Goal: Task Accomplishment & Management: Manage account settings

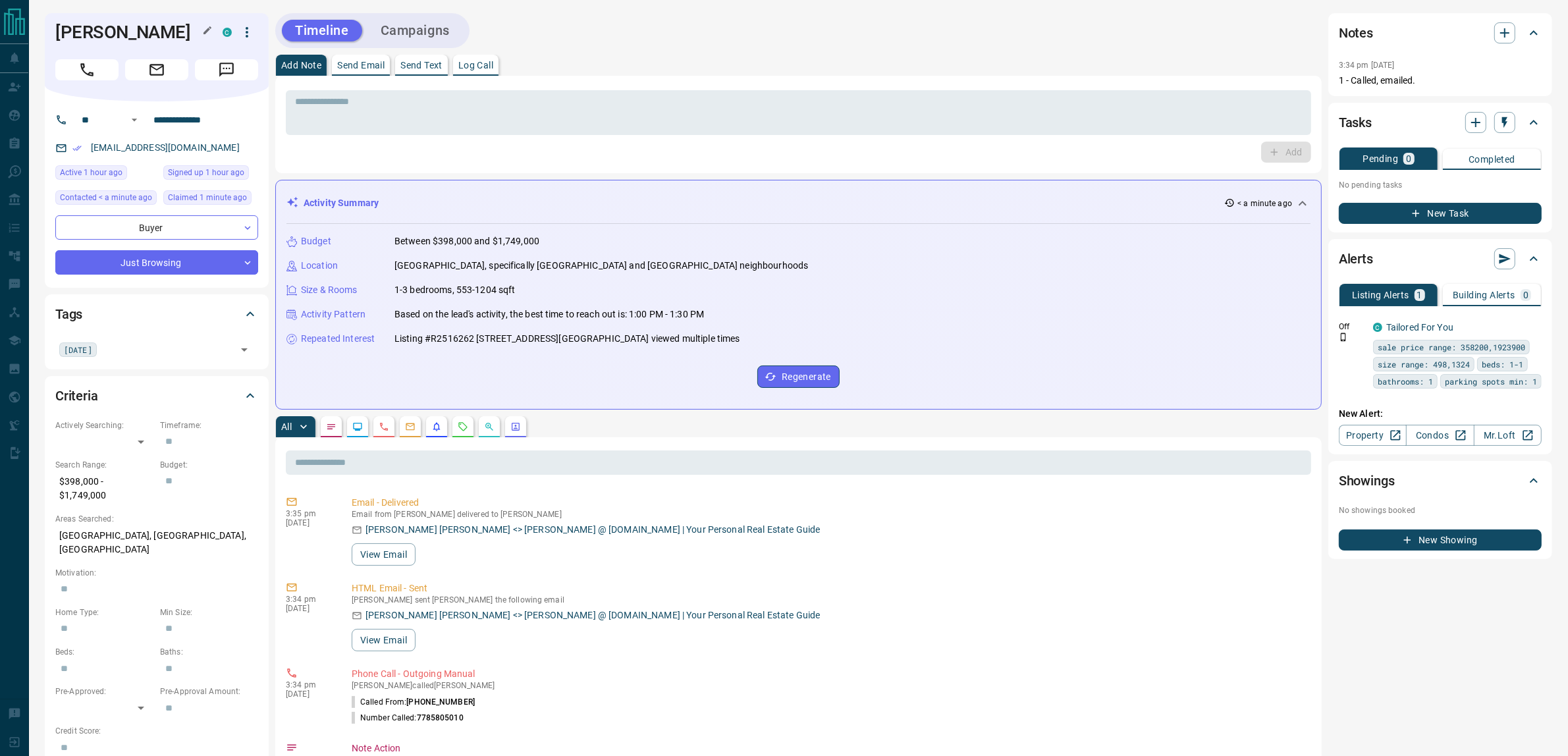
click at [74, 31] on h1 "[PERSON_NAME]" at bounding box center [128, 32] width 147 height 21
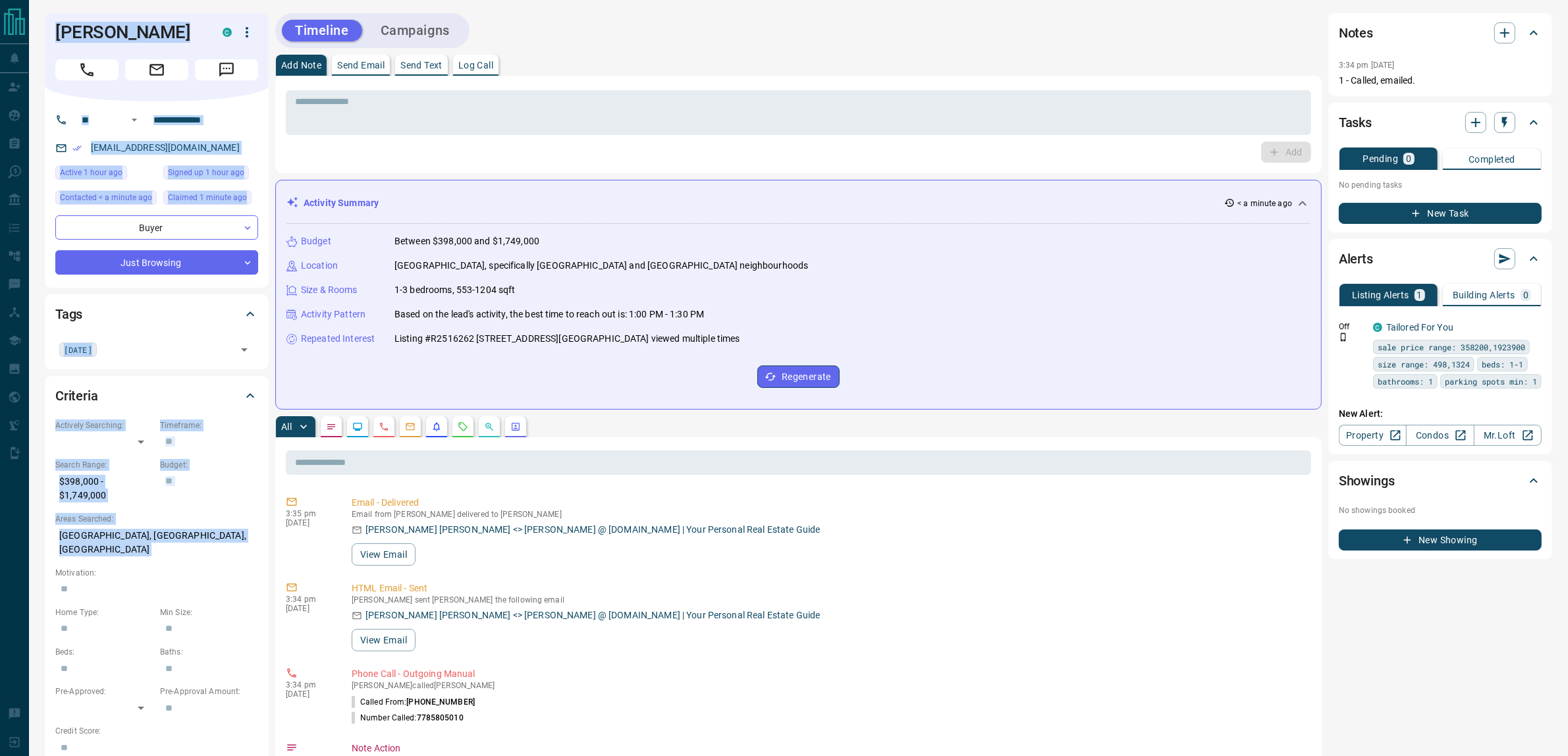
drag, startPoint x: 74, startPoint y: 31, endPoint x: 188, endPoint y: 560, distance: 541.1
copy div "[PERSON_NAME] C ​ ​ [EMAIL_ADDRESS][DOMAIN_NAME] Active 1 hour ago Signed up 1 …"
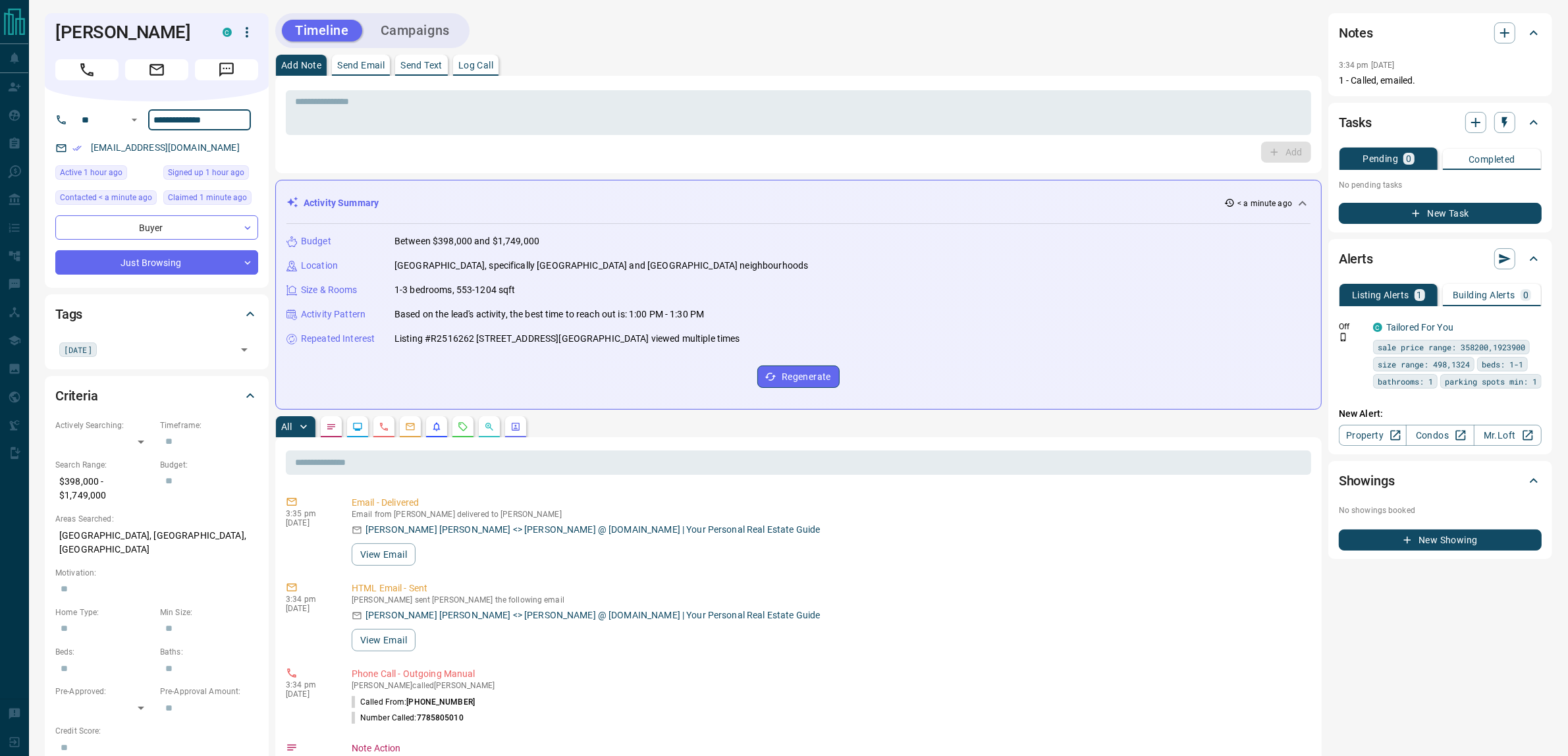
click at [225, 130] on input "**********" at bounding box center [199, 119] width 103 height 21
click at [418, 34] on button "Campaigns" at bounding box center [414, 31] width 96 height 22
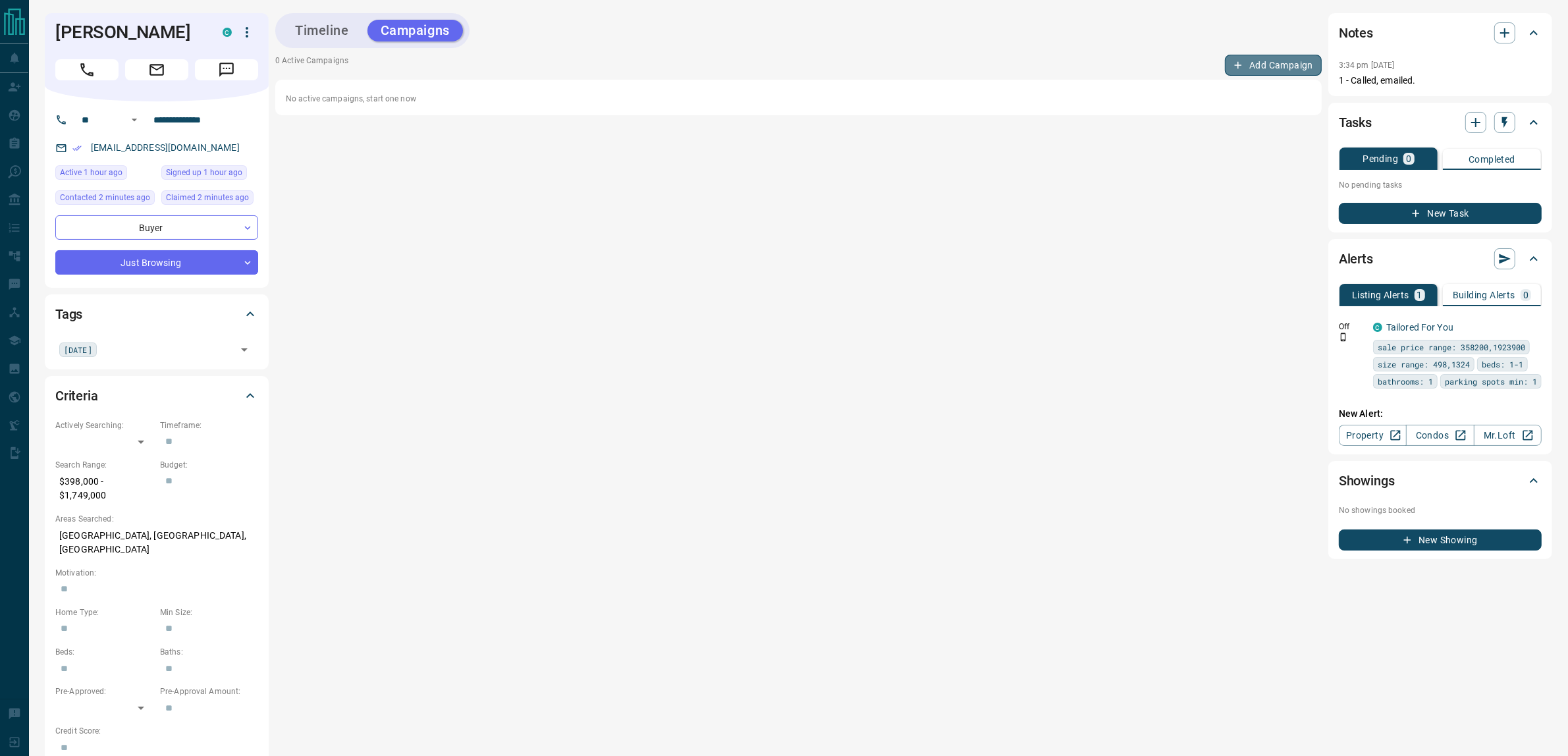
click at [1254, 63] on button "Add Campaign" at bounding box center [1273, 64] width 97 height 21
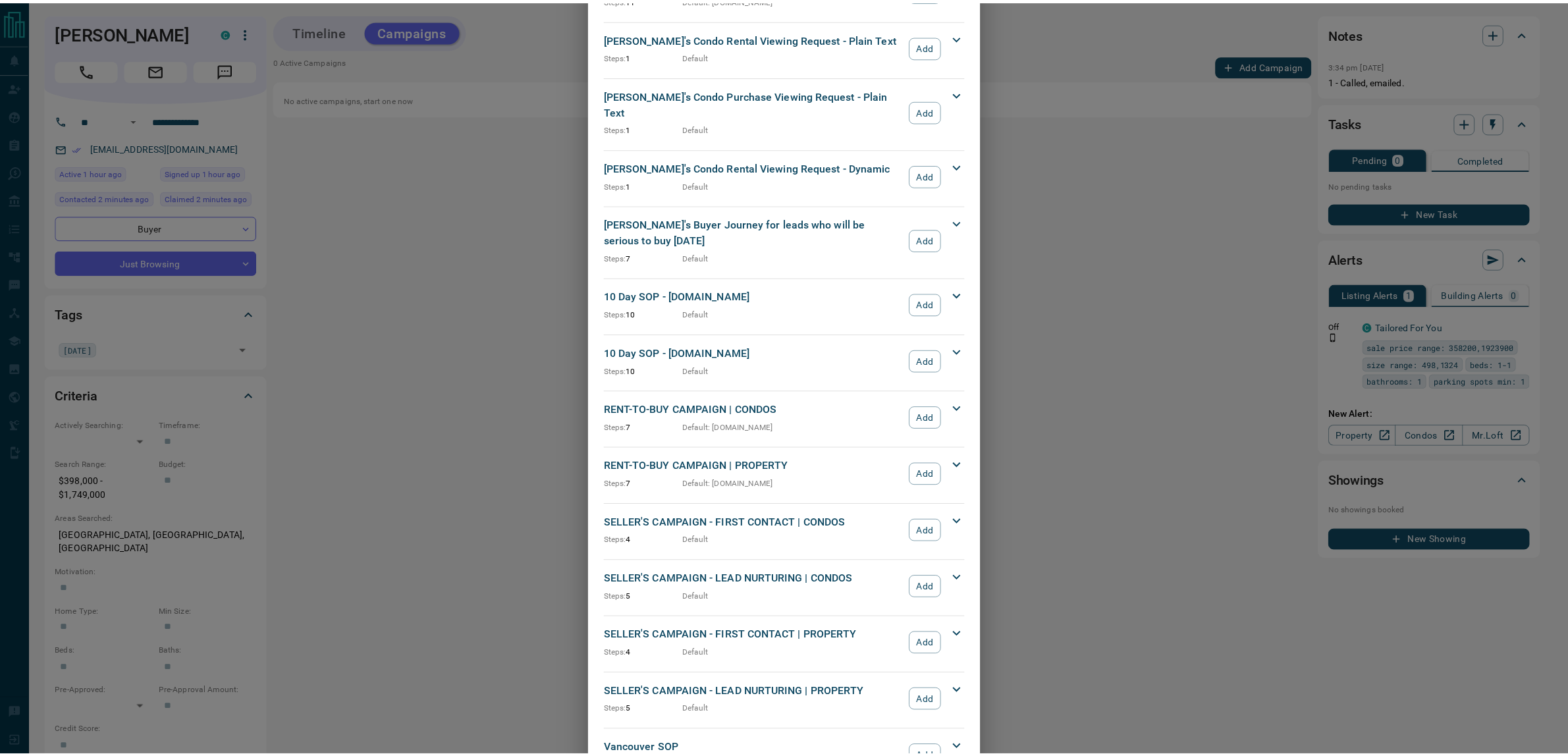
scroll to position [1010, 0]
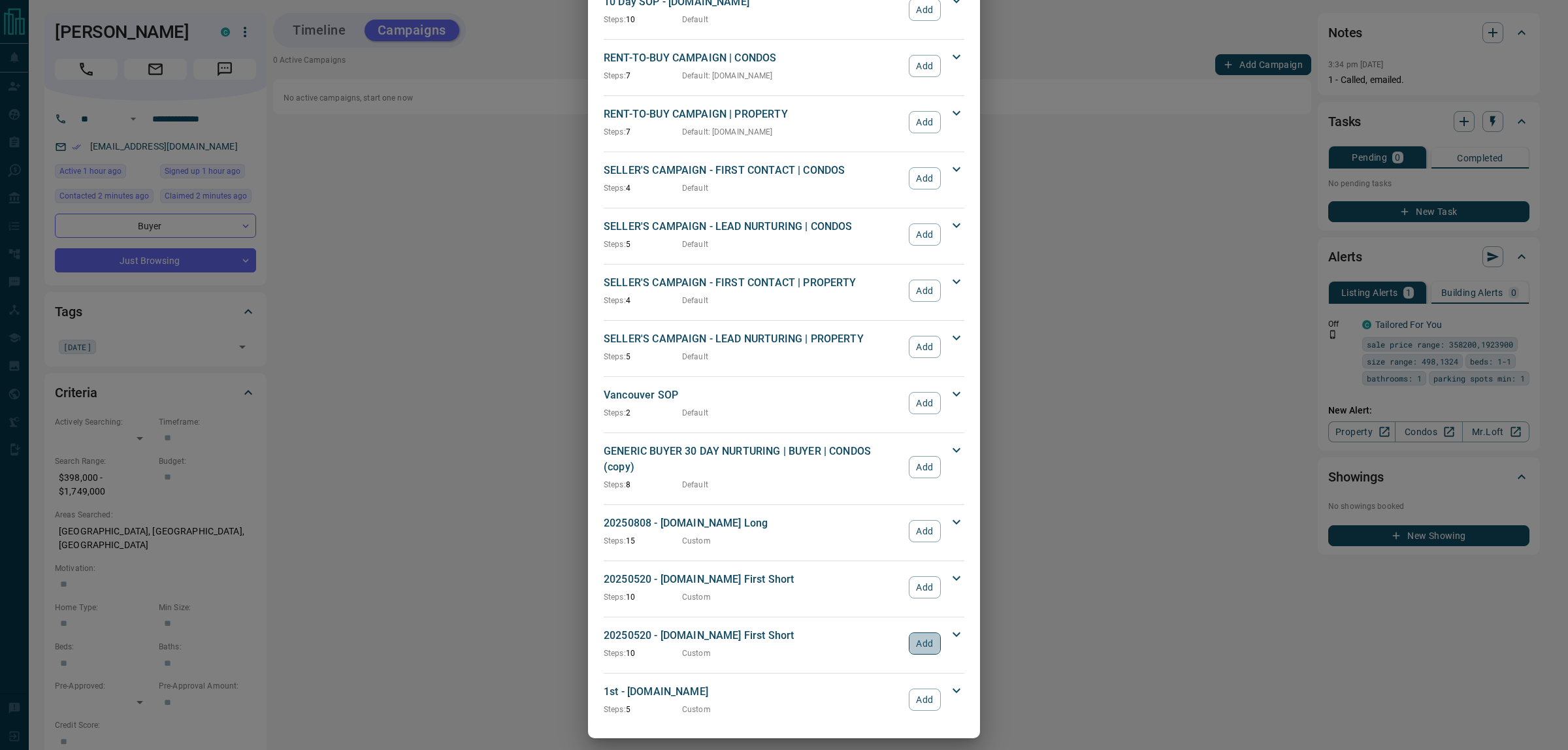
click at [920, 637] on button "Add" at bounding box center [925, 643] width 32 height 23
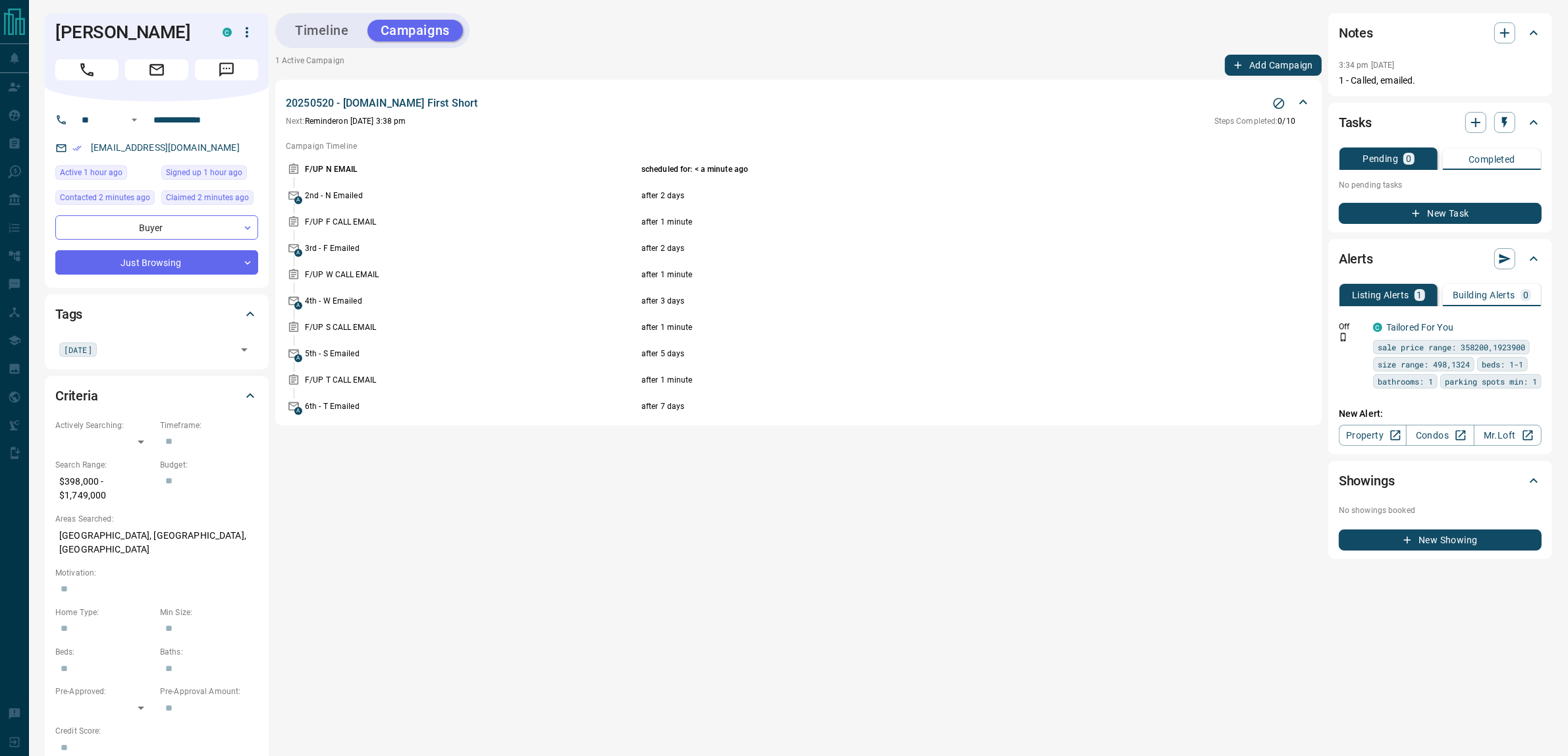
click at [1420, 211] on icon "button" at bounding box center [1416, 213] width 12 height 12
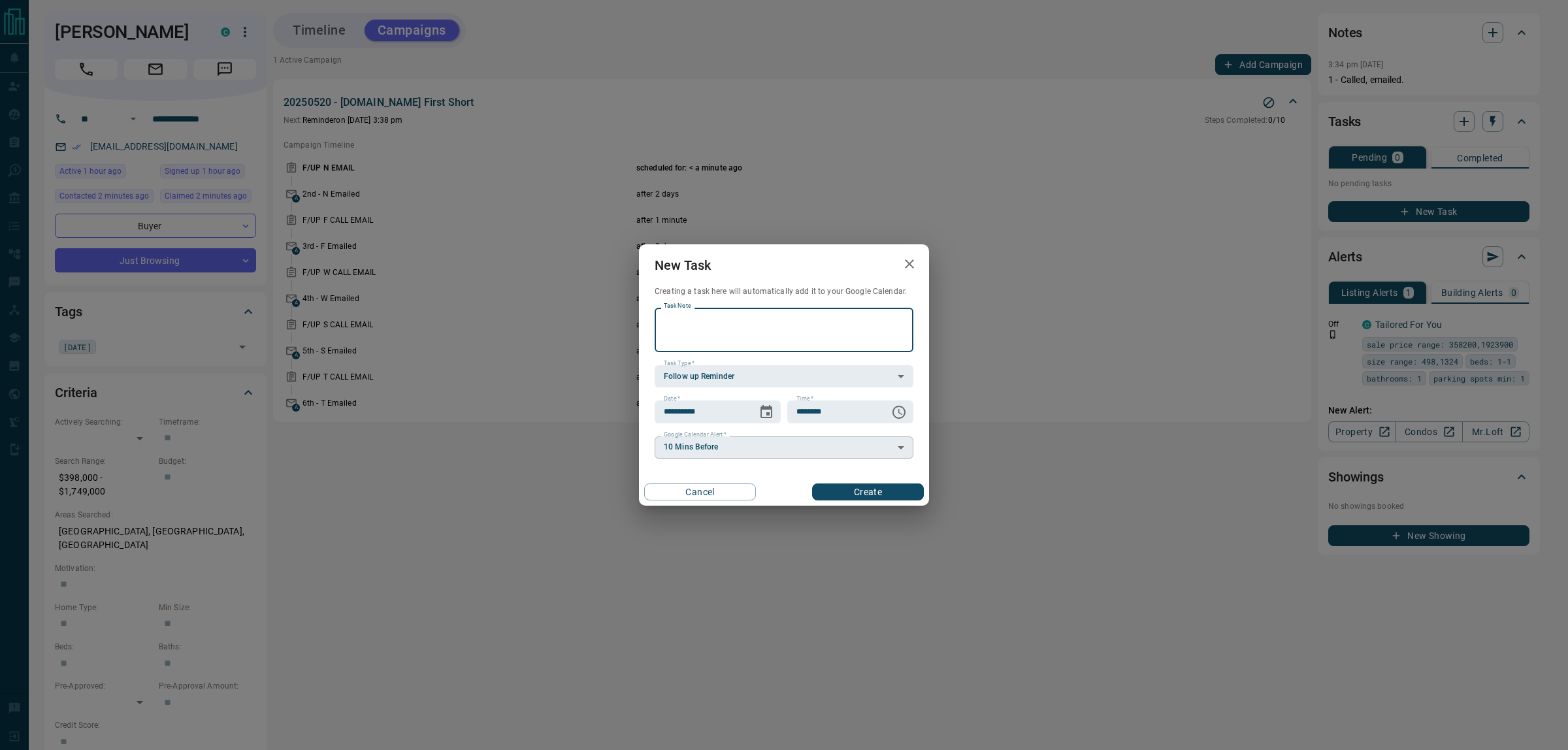
paste textarea "**********"
type textarea "**********"
click at [766, 411] on icon "Choose date, selected date is Aug 14, 2025" at bounding box center [767, 412] width 16 height 16
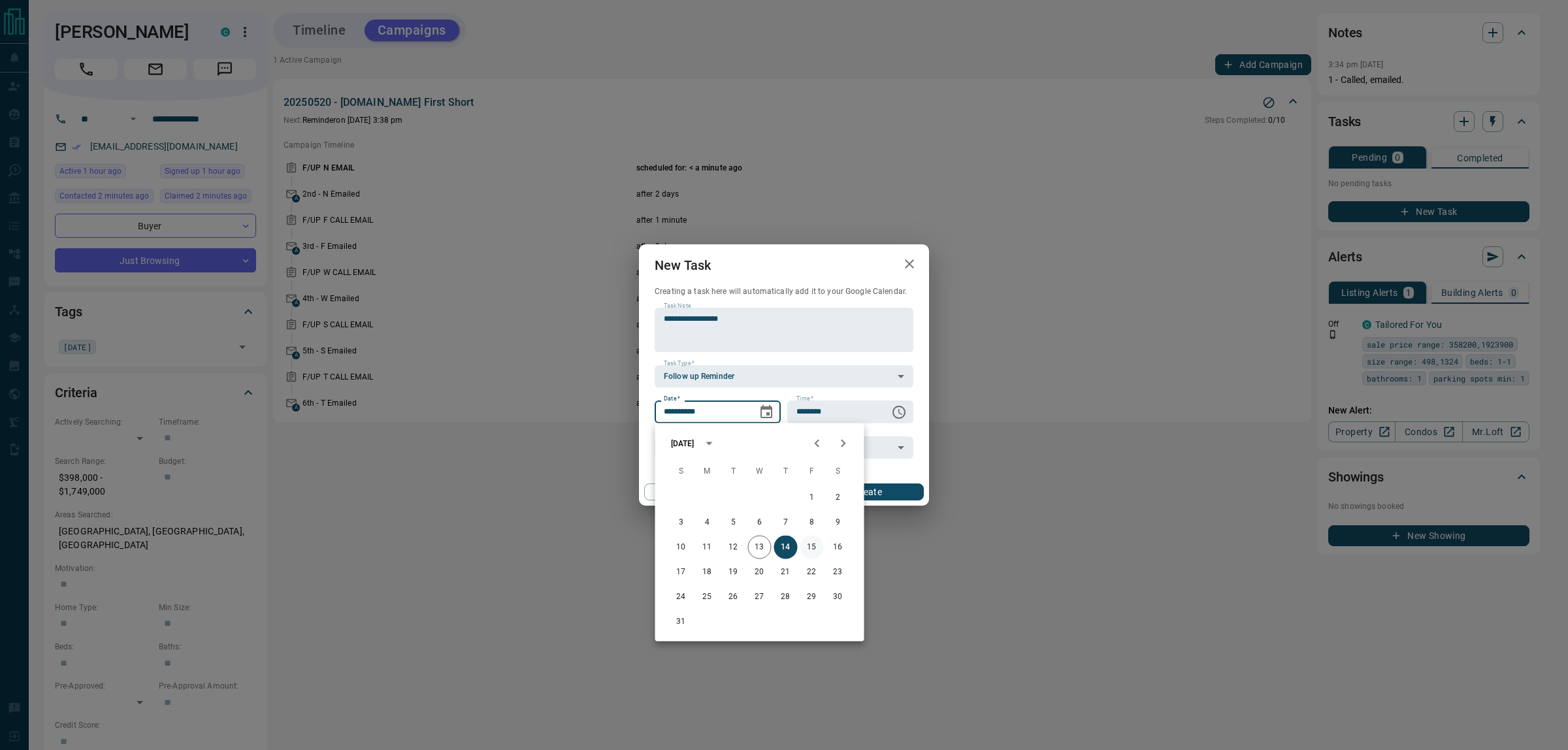
click at [804, 552] on button "15" at bounding box center [812, 547] width 24 height 23
type input "**********"
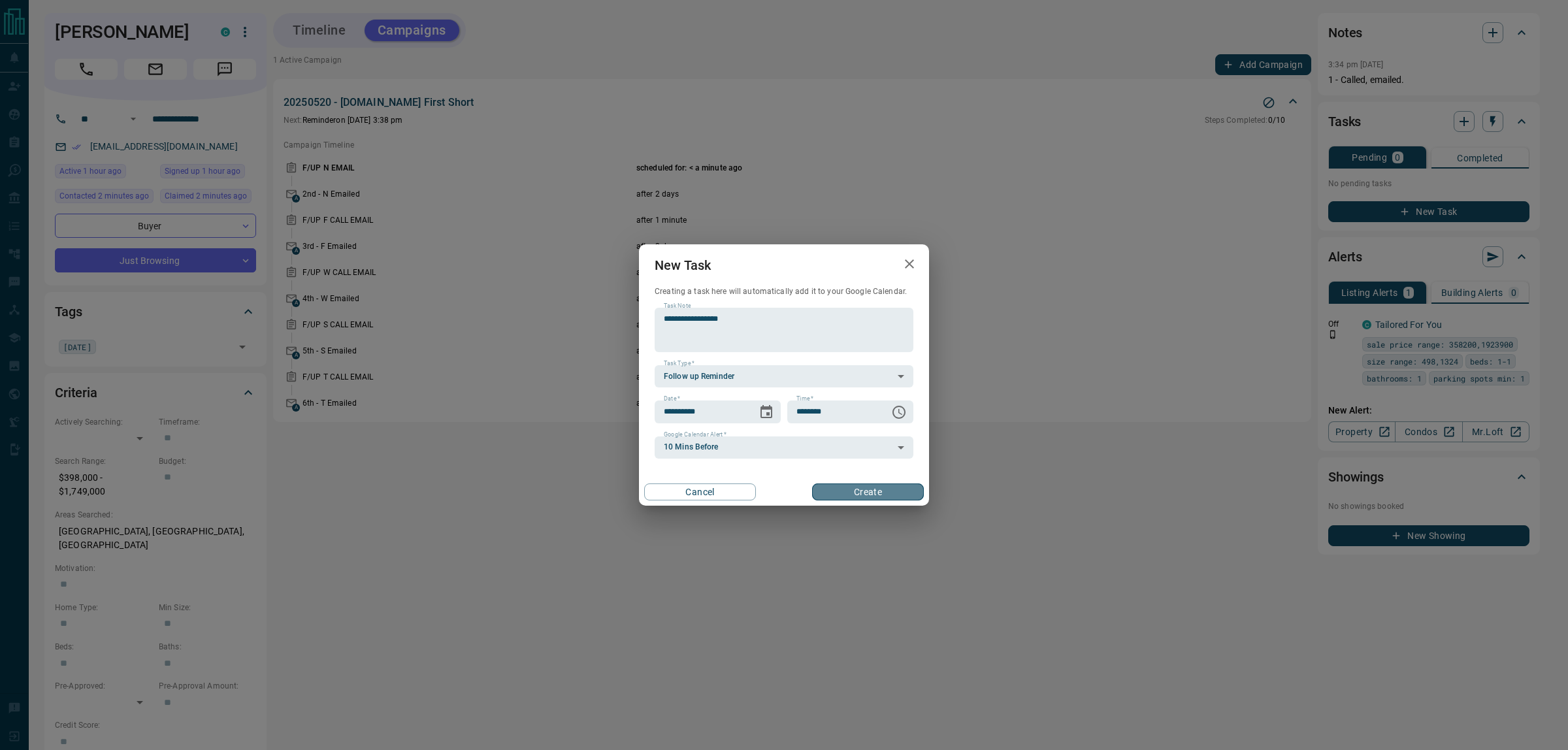
click at [866, 488] on button "Create" at bounding box center [868, 492] width 112 height 17
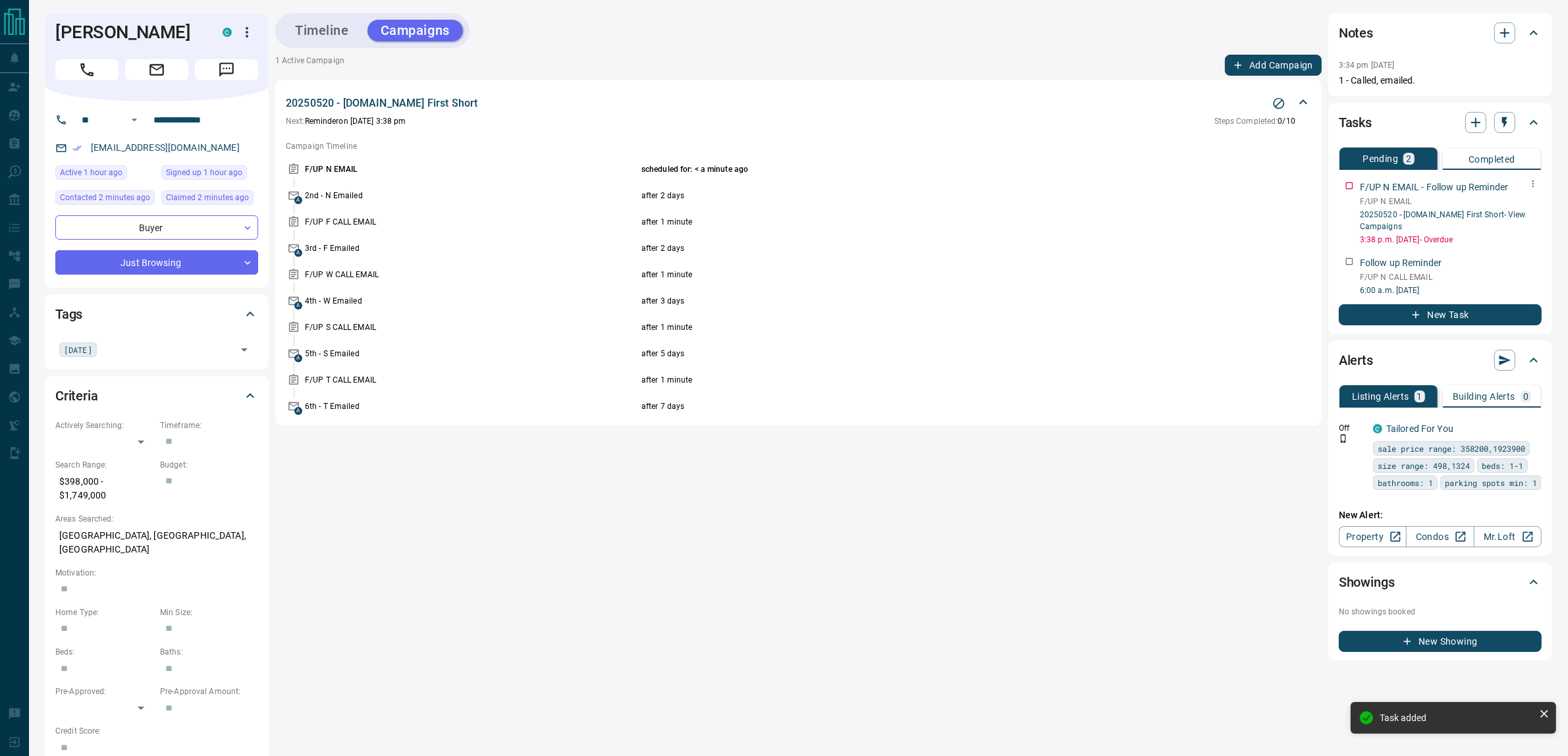
drag, startPoint x: 1534, startPoint y: 189, endPoint x: 1525, endPoint y: 216, distance: 28.5
click at [1532, 191] on div at bounding box center [1532, 184] width 17 height 19
click at [1534, 179] on icon "button" at bounding box center [1532, 184] width 11 height 11
click at [1519, 231] on li "Delete" at bounding box center [1512, 228] width 58 height 20
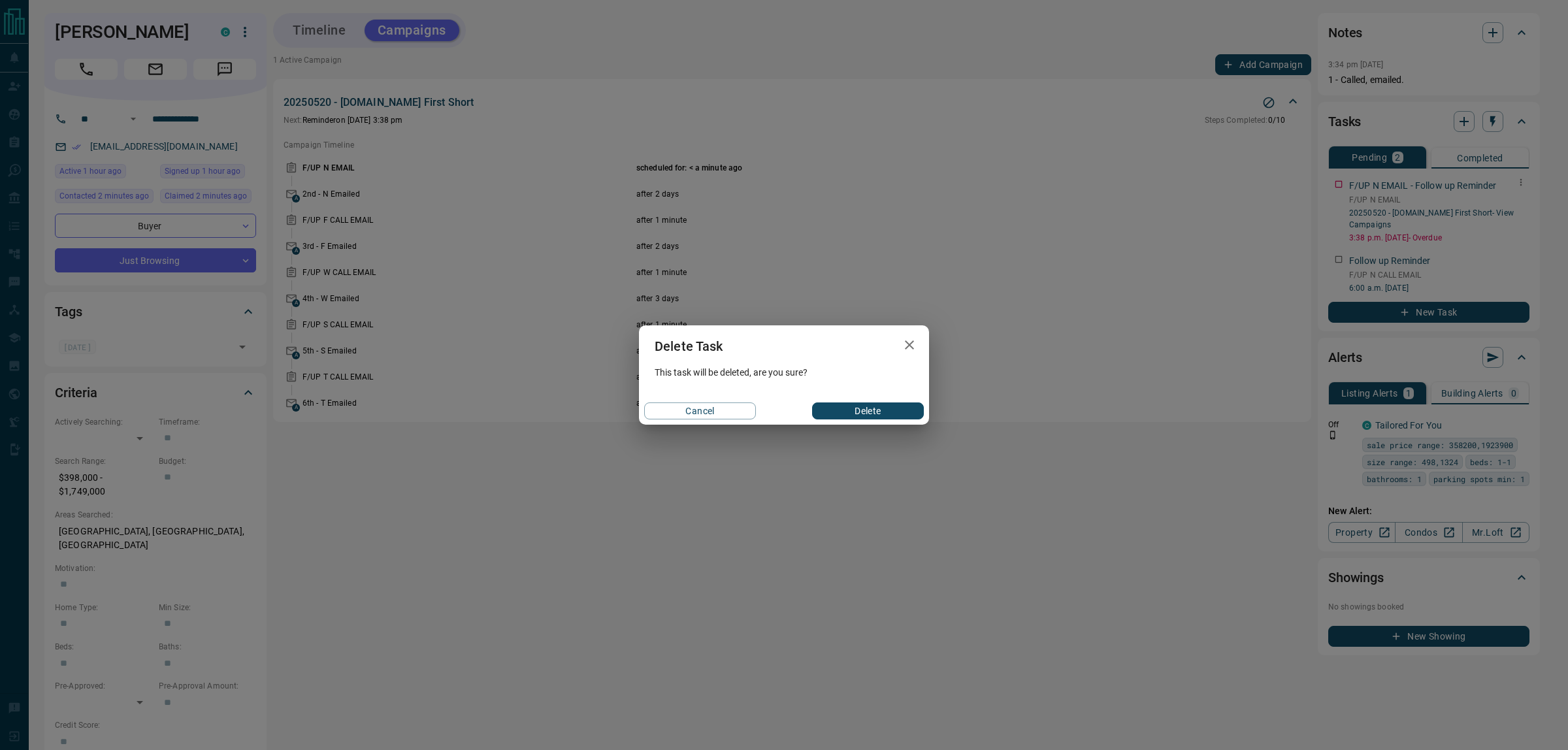
click at [856, 409] on button "Delete" at bounding box center [868, 410] width 112 height 17
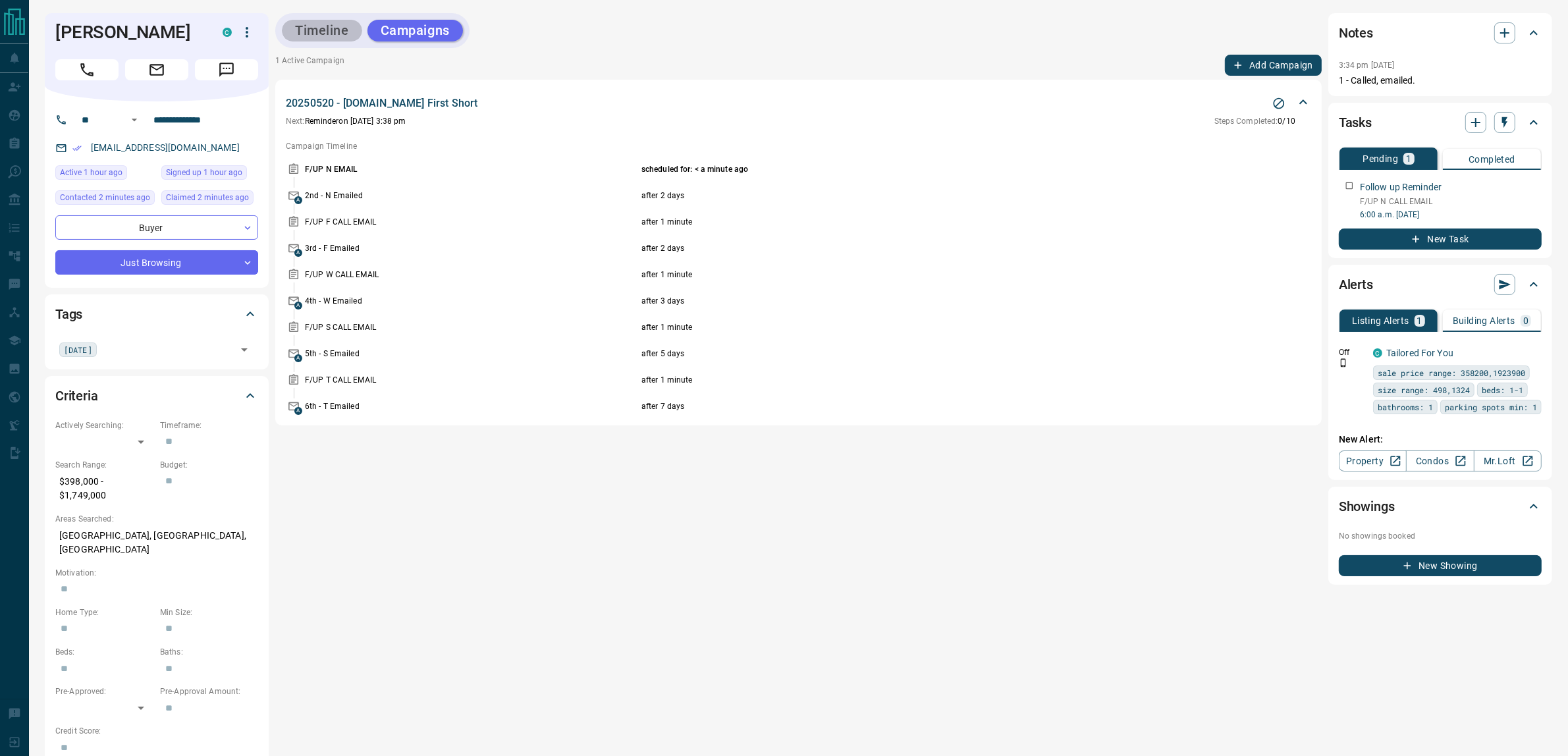
click at [317, 38] on button "Timeline" at bounding box center [322, 31] width 80 height 22
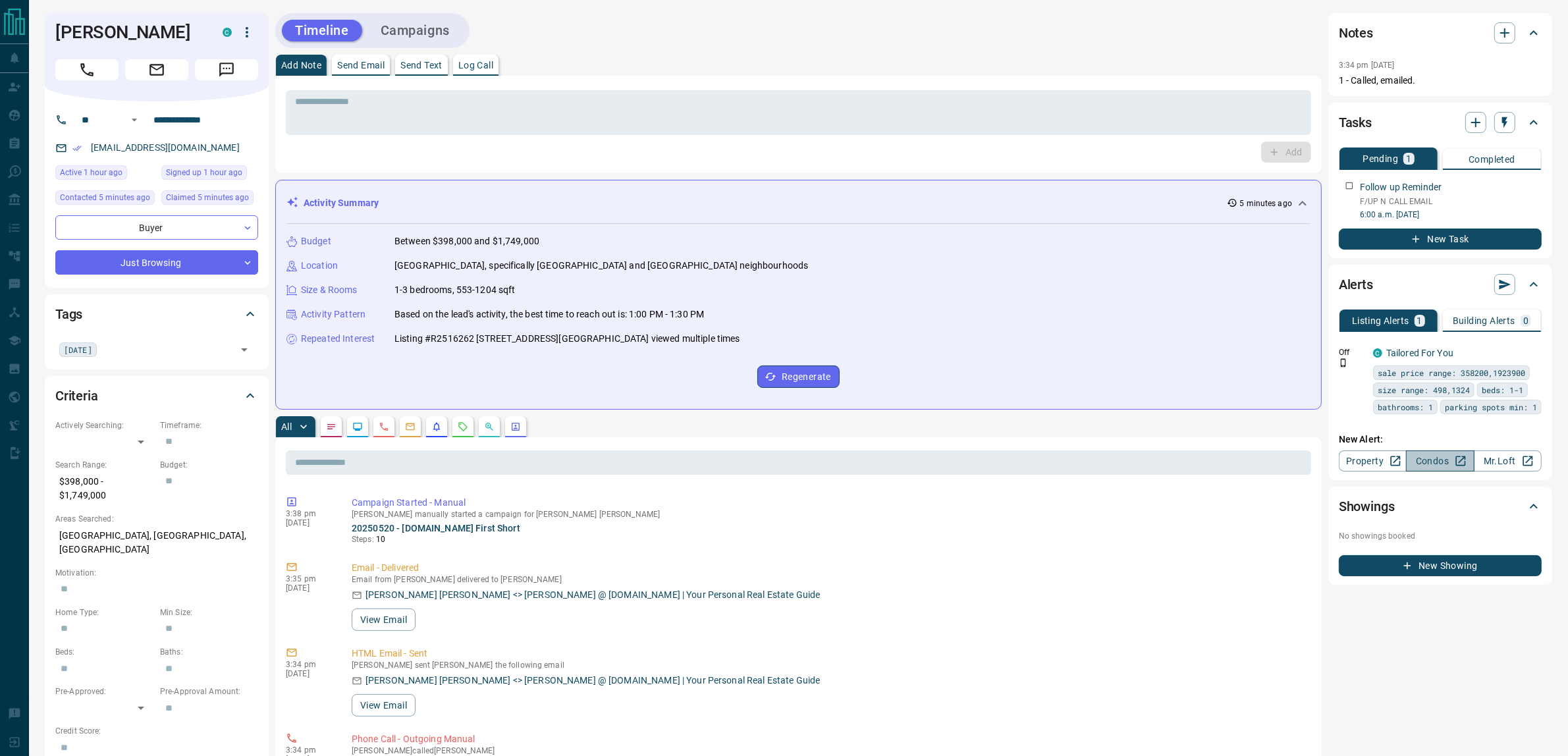
click at [1426, 472] on link "Condos" at bounding box center [1440, 460] width 68 height 21
click at [77, 25] on h1 "[PERSON_NAME]" at bounding box center [128, 32] width 147 height 21
drag, startPoint x: 77, startPoint y: 25, endPoint x: 91, endPoint y: 54, distance: 32.2
click at [91, 42] on h1 "[PERSON_NAME]" at bounding box center [128, 32] width 147 height 21
copy h1 "[PERSON_NAME]"
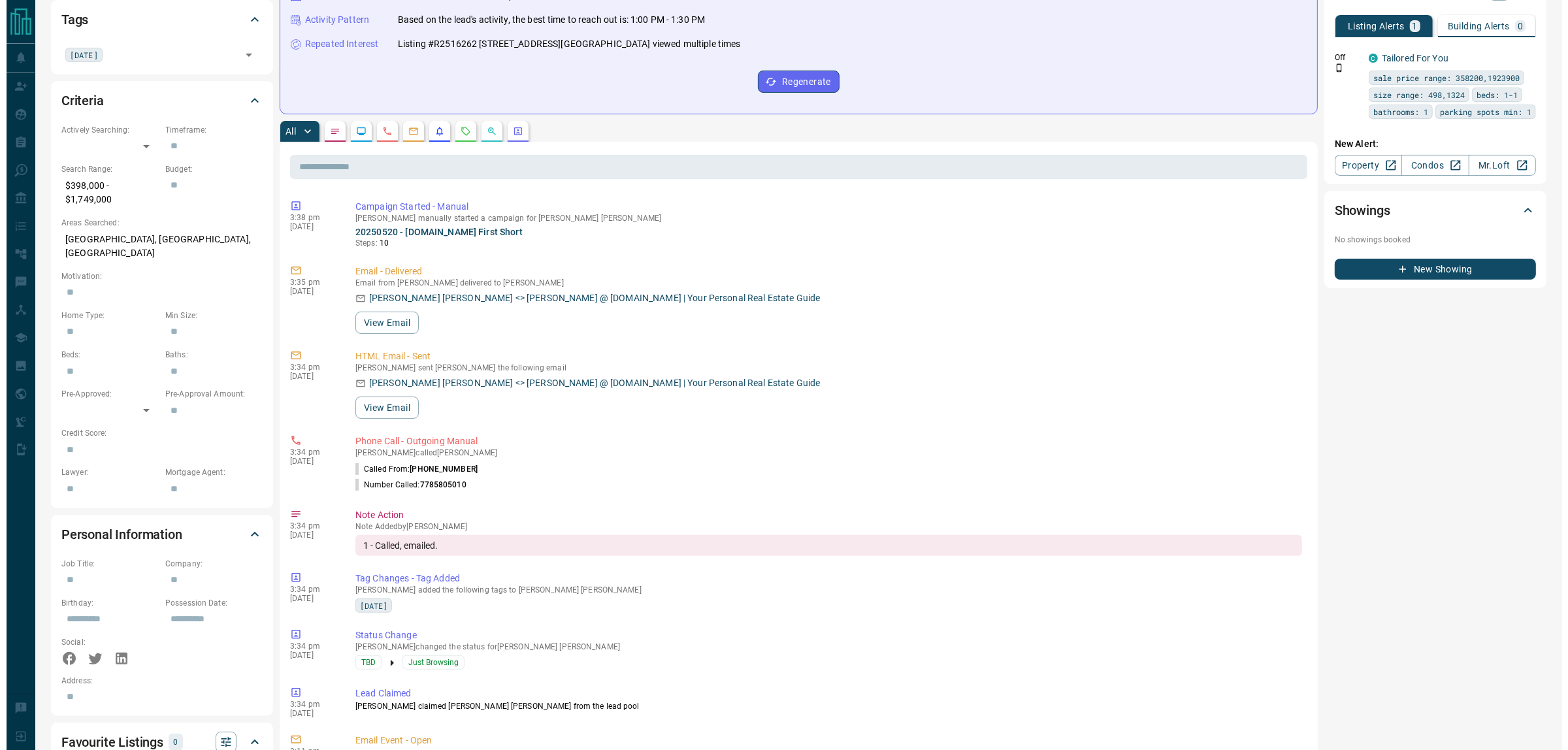
scroll to position [0, 0]
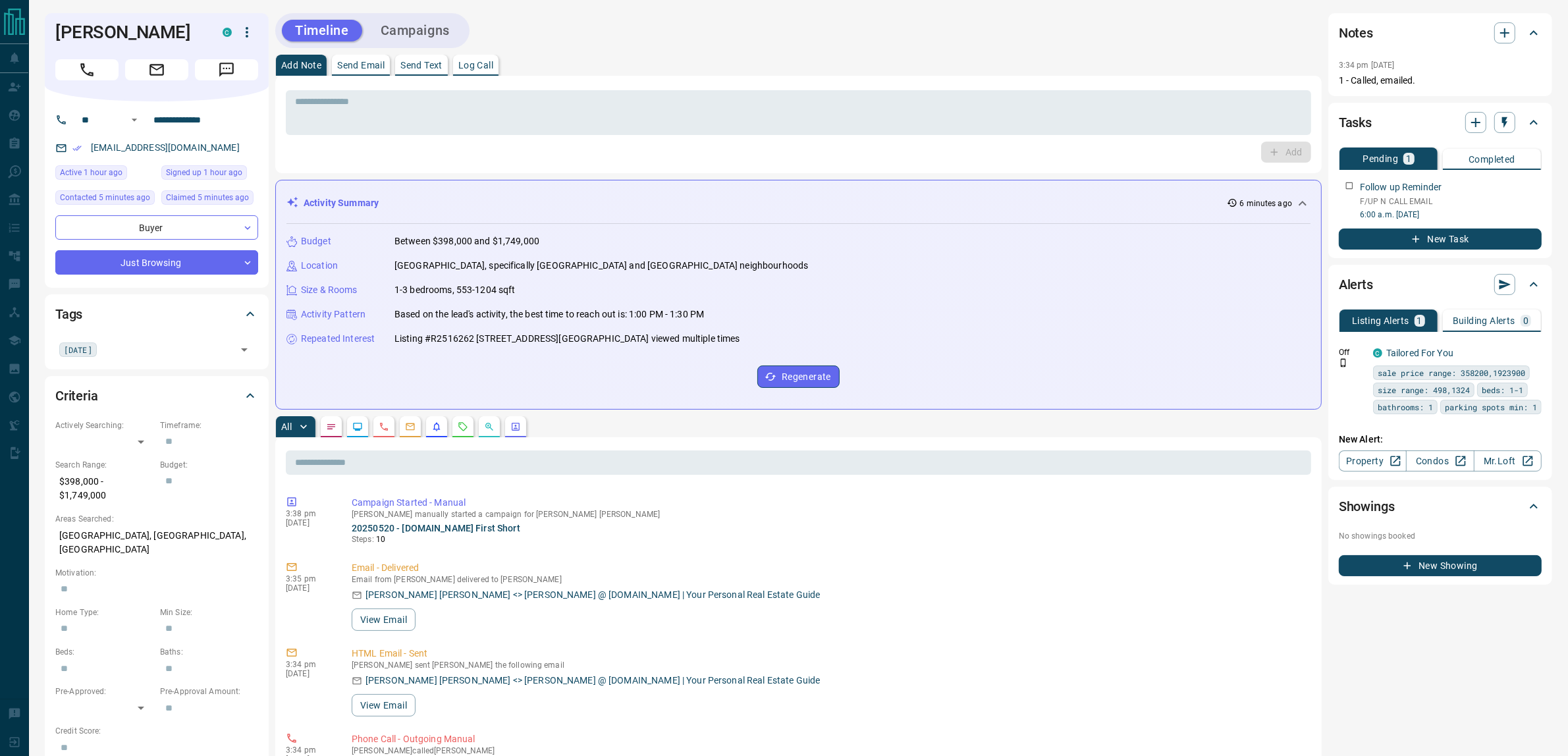
copy h1 "[PERSON_NAME]"
click at [1465, 244] on button "New Task" at bounding box center [1440, 239] width 203 height 21
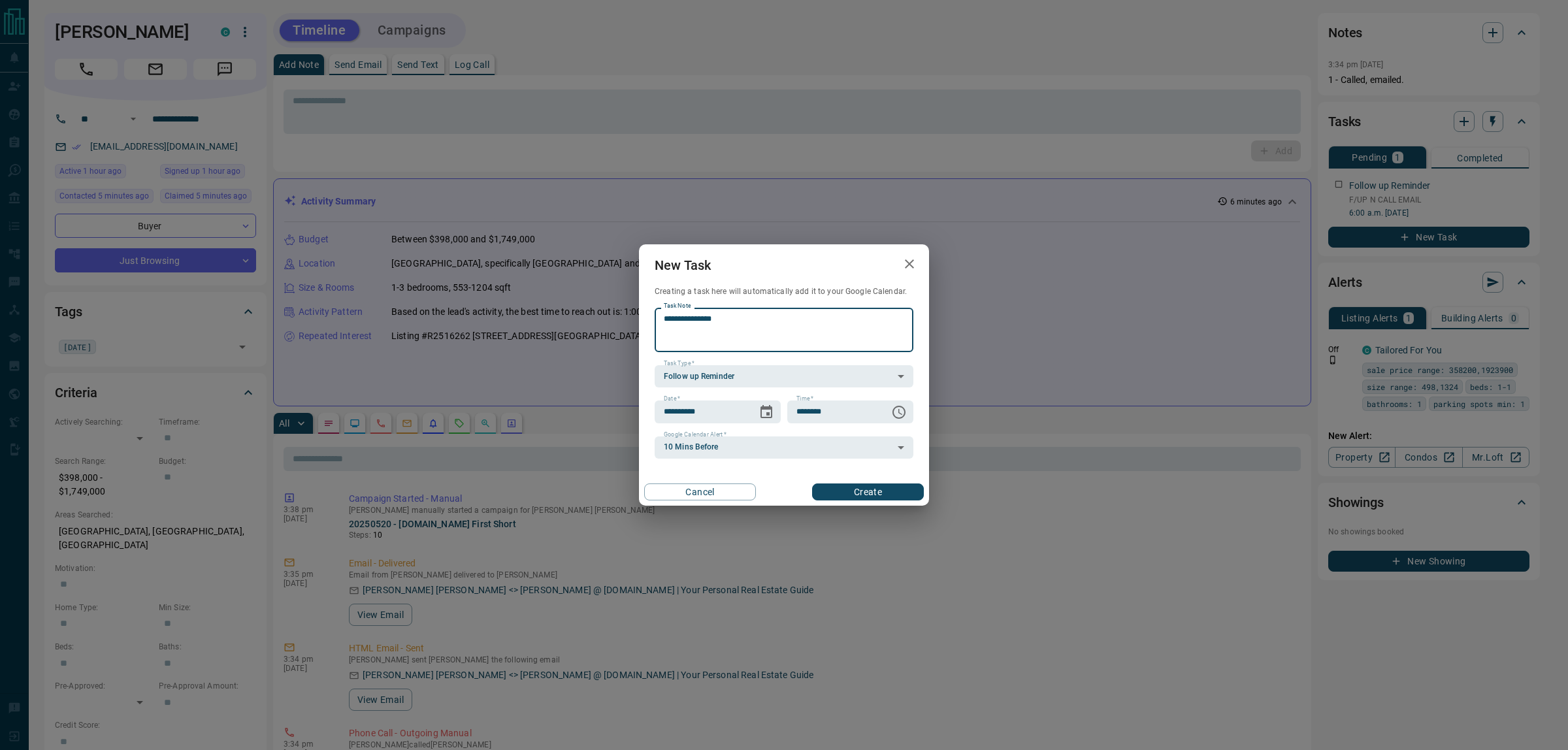
paste textarea "**********"
type textarea "**********"
click at [763, 409] on icon "Choose date, selected date is Aug 14, 2025" at bounding box center [767, 412] width 16 height 16
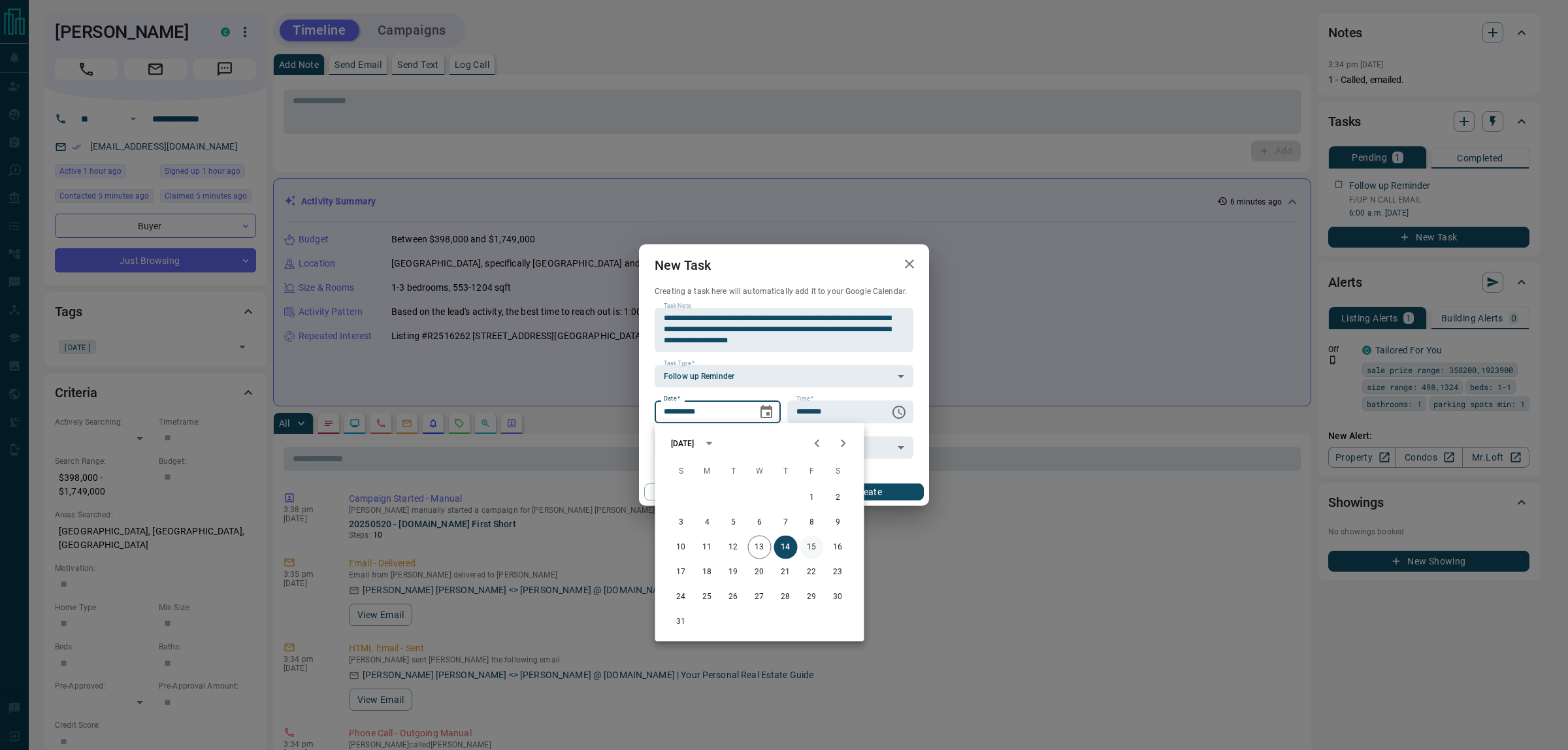
drag, startPoint x: 812, startPoint y: 547, endPoint x: 847, endPoint y: 501, distance: 57.8
click at [812, 546] on button "15" at bounding box center [812, 547] width 24 height 23
type input "**********"
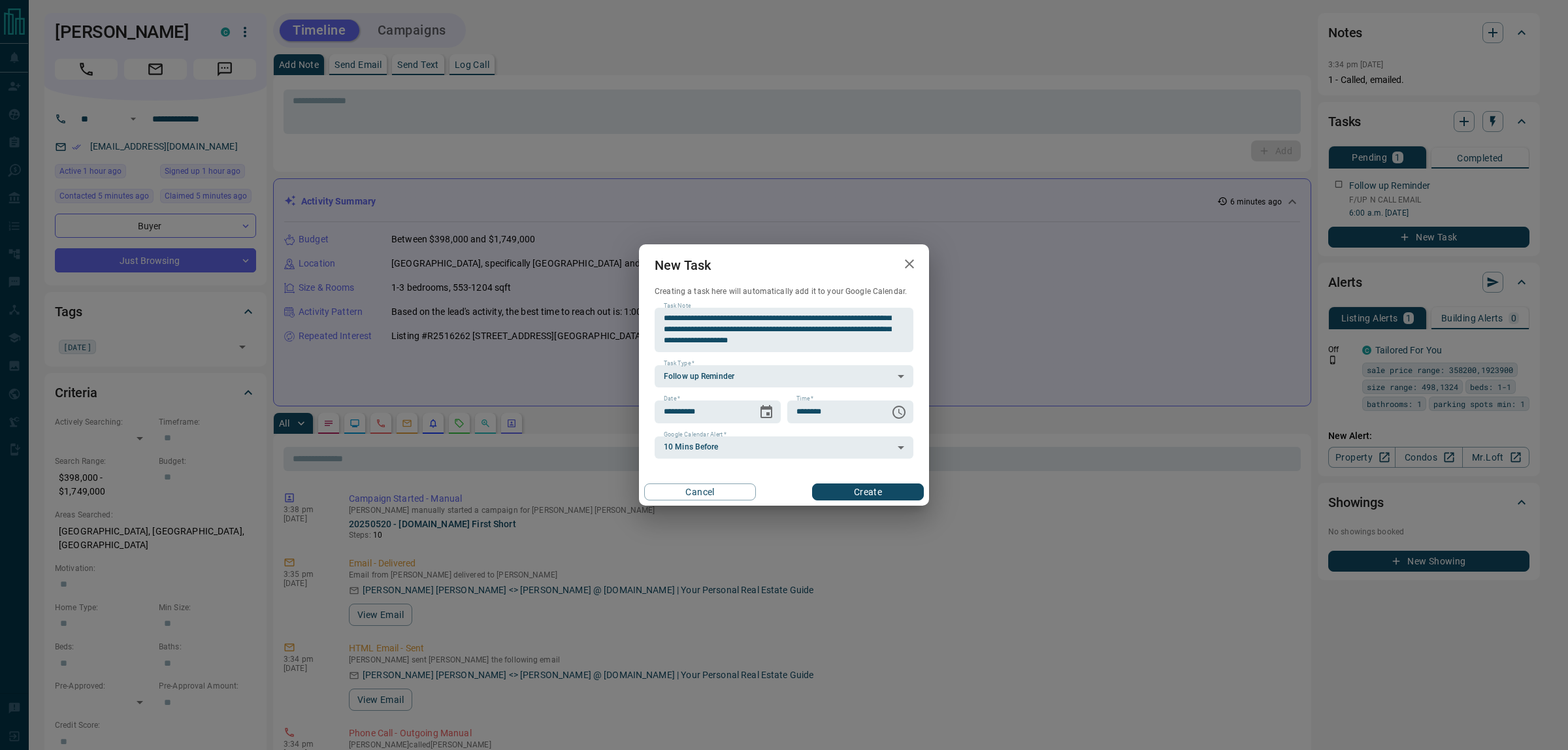
click at [865, 482] on div "Cancel Create" at bounding box center [784, 492] width 290 height 27
click at [867, 489] on button "Create" at bounding box center [868, 492] width 112 height 17
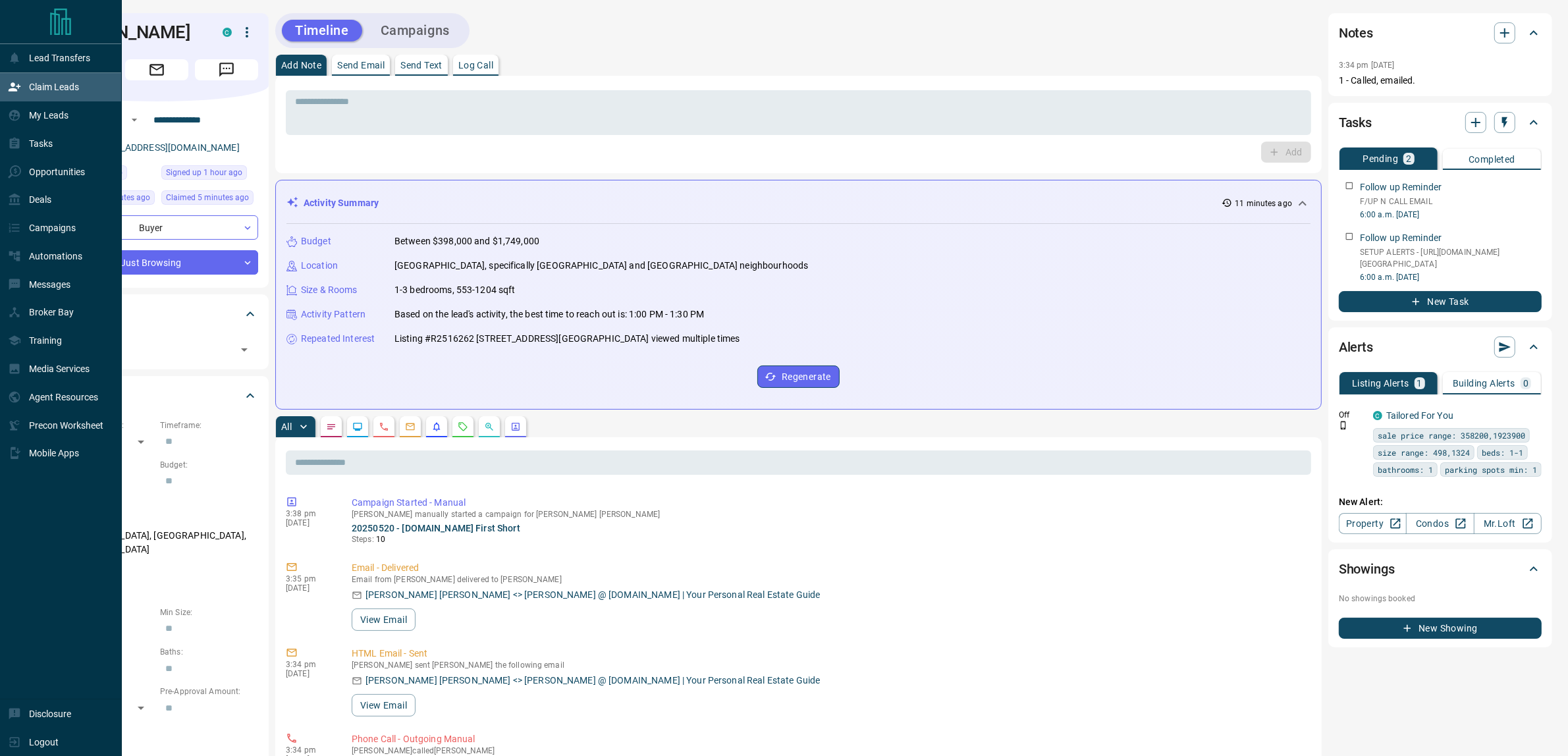
drag, startPoint x: 35, startPoint y: 88, endPoint x: 49, endPoint y: 86, distance: 14.1
click at [37, 88] on p "Claim Leads" at bounding box center [53, 87] width 50 height 11
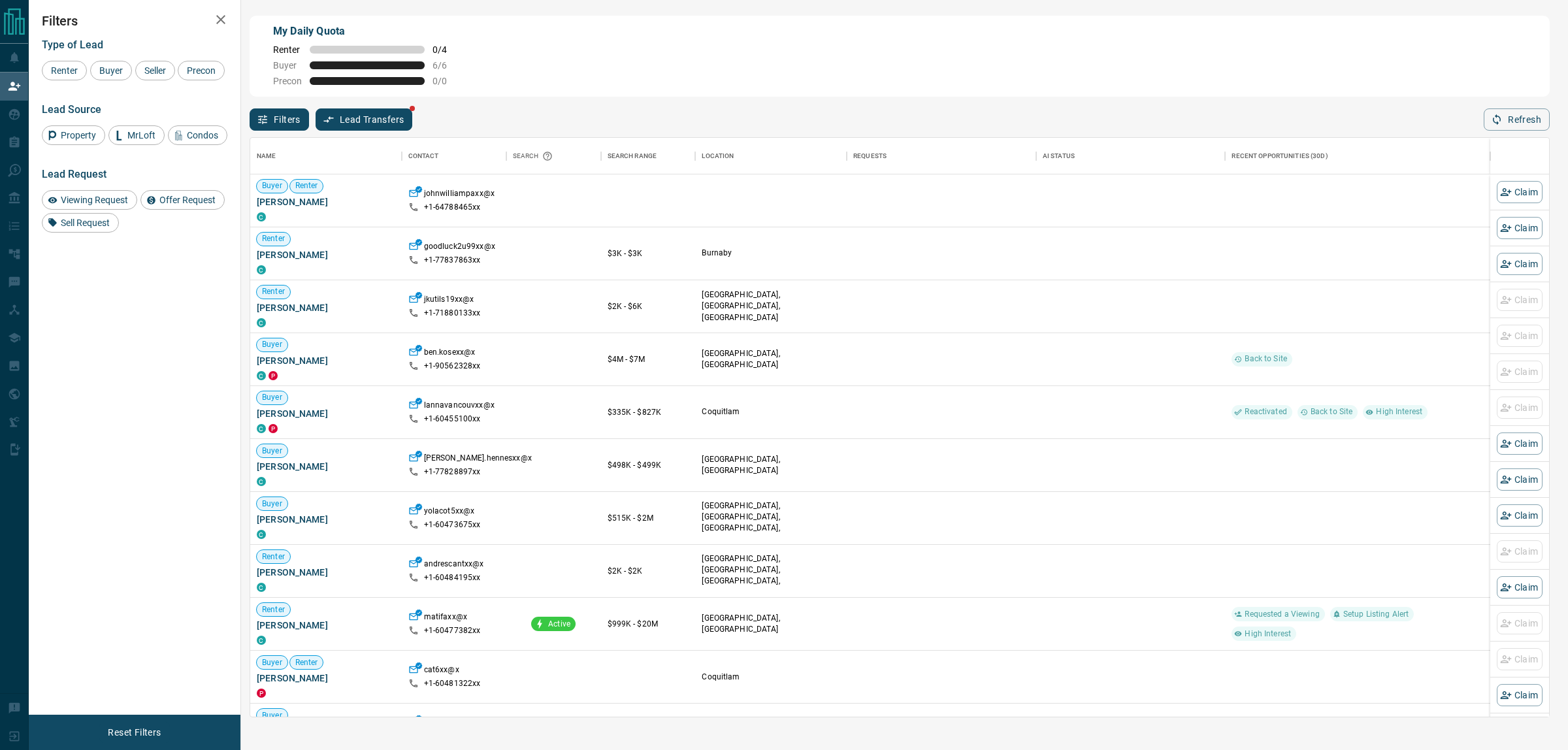
scroll to position [566, 1286]
